Goal: Task Accomplishment & Management: Use online tool/utility

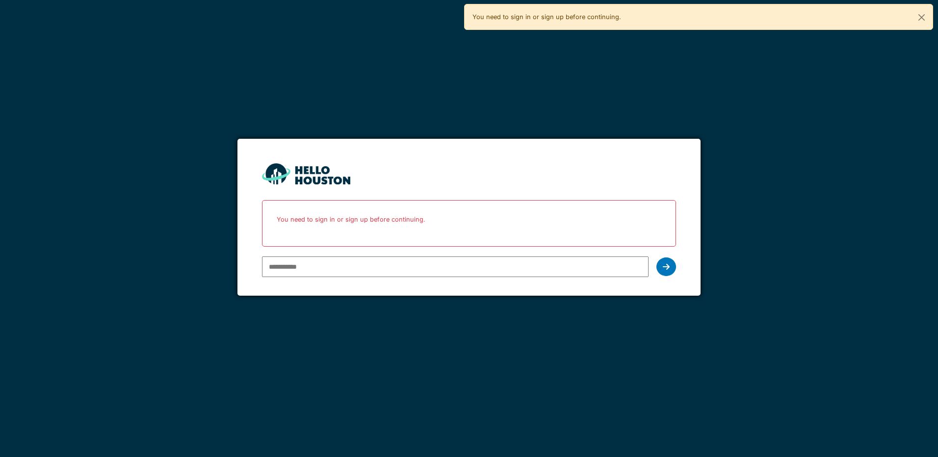
click at [310, 272] on input "email" at bounding box center [455, 267] width 386 height 21
type input "**********"
click at [665, 266] on icon at bounding box center [666, 267] width 7 height 8
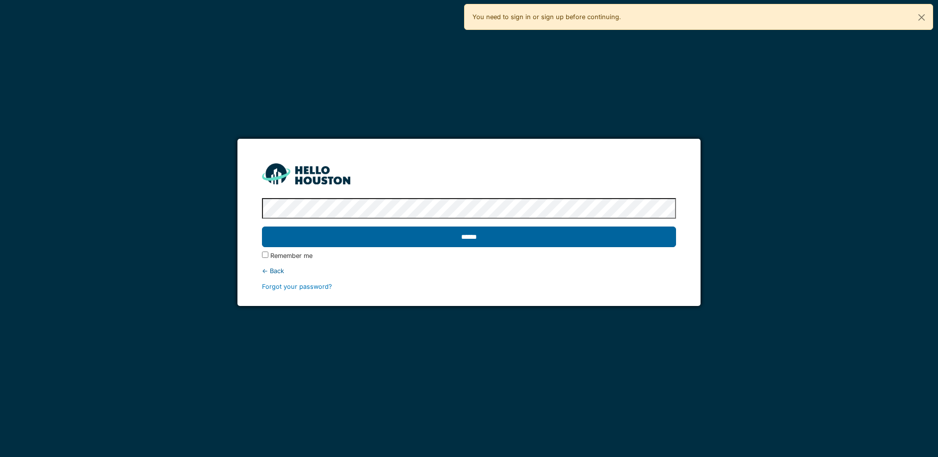
click at [481, 242] on input "******" at bounding box center [469, 237] width 414 height 21
